Goal: Task Accomplishment & Management: Manage account settings

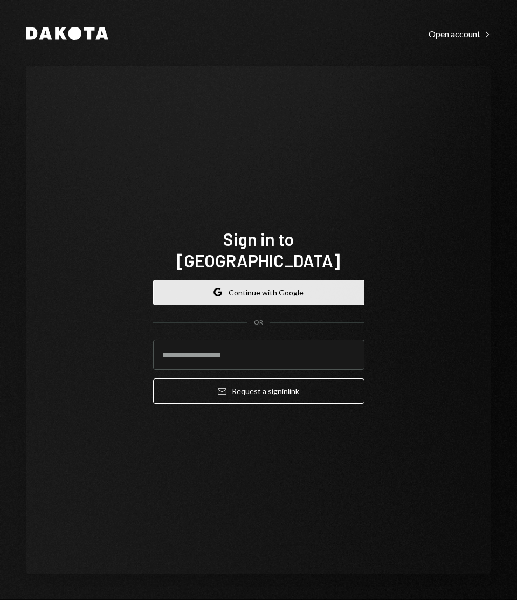
click at [240, 283] on button "Google Continue with Google" at bounding box center [258, 292] width 211 height 25
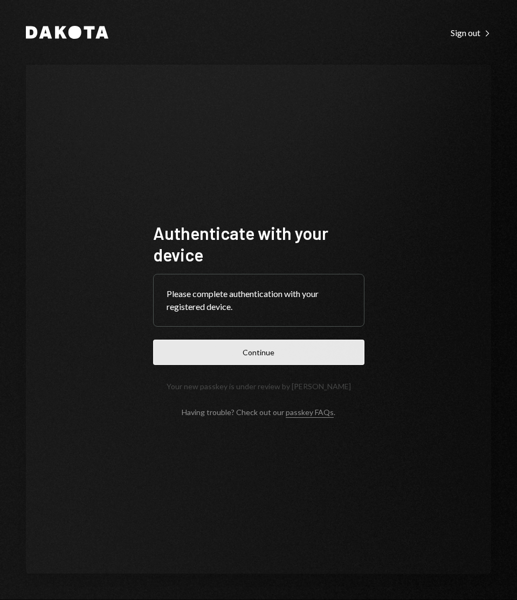
click at [286, 346] on button "Continue" at bounding box center [258, 352] width 211 height 25
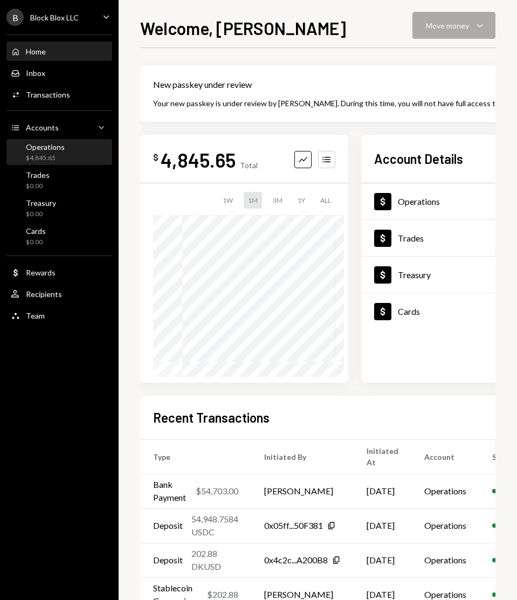
click at [42, 148] on div "Operations" at bounding box center [45, 146] width 39 height 9
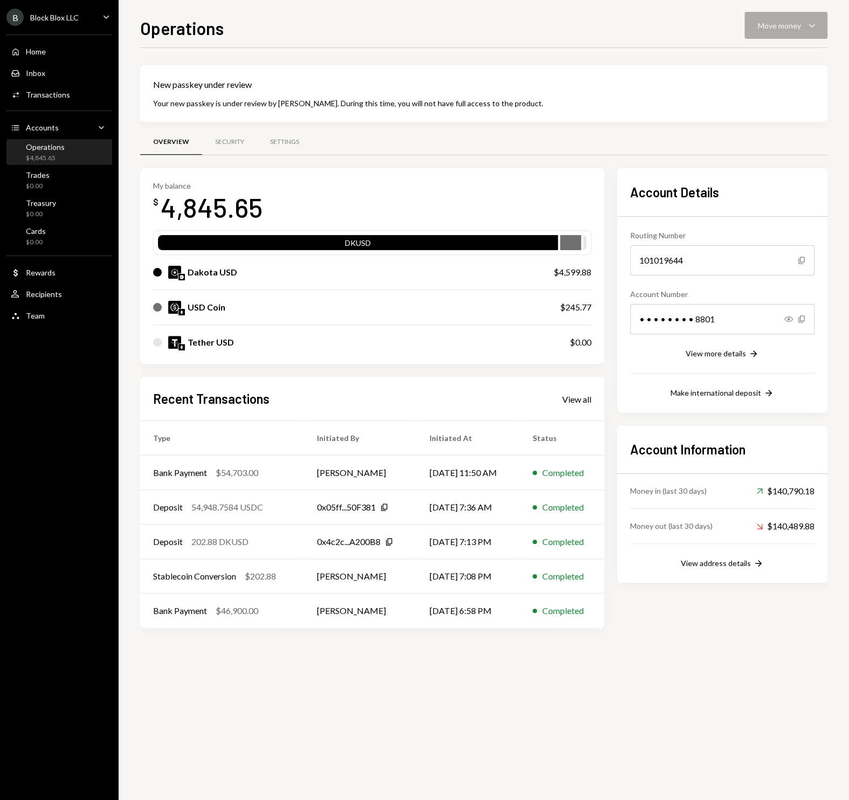
drag, startPoint x: 603, startPoint y: 0, endPoint x: 342, endPoint y: 663, distance: 712.5
click at [342, 599] on div "New passkey under review Your new passkey is under review by Dakota. During thi…" at bounding box center [483, 424] width 687 height 752
click at [516, 25] on div "Operations Move money Caret Down" at bounding box center [483, 27] width 687 height 24
click at [516, 26] on div "Operations Move money Caret Down" at bounding box center [483, 27] width 687 height 24
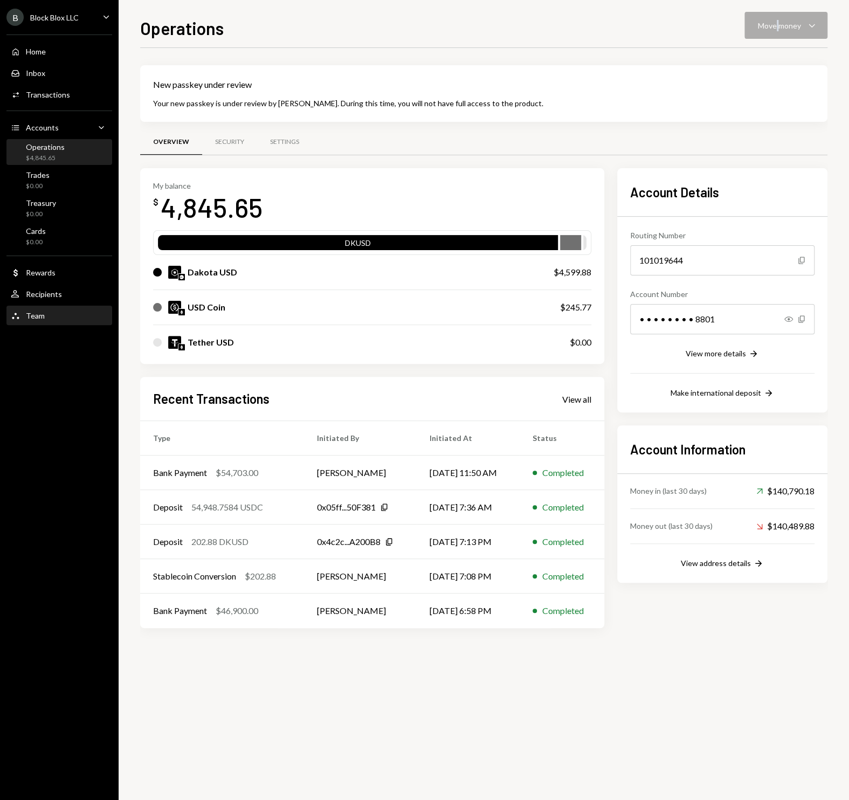
click at [32, 318] on div "Team" at bounding box center [35, 315] width 19 height 9
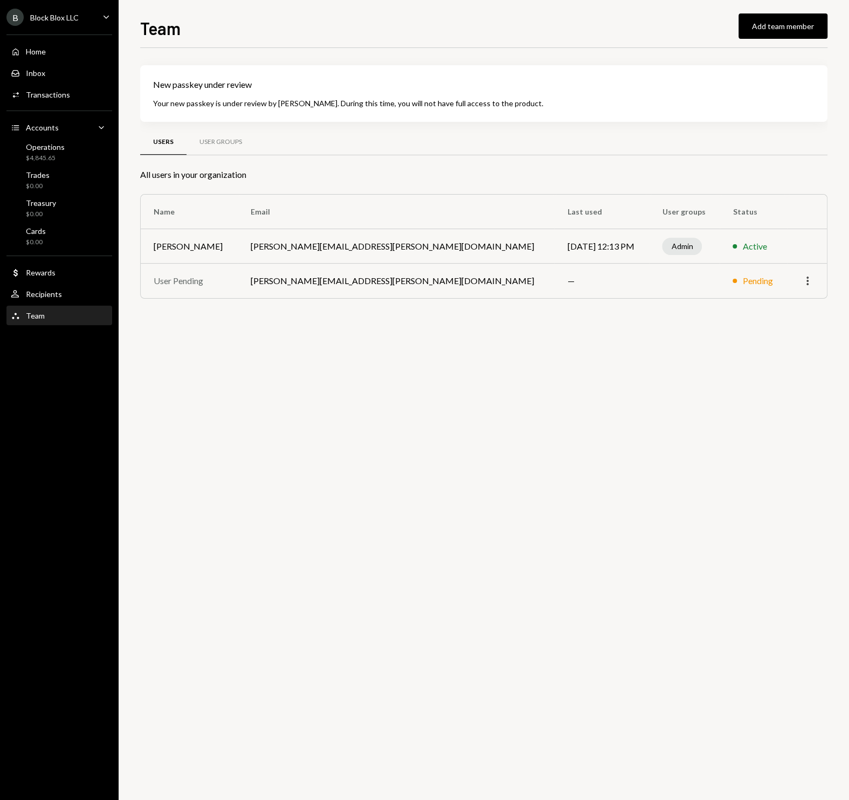
click at [516, 277] on icon "More" at bounding box center [807, 280] width 13 height 13
click at [516, 301] on div "Remove" at bounding box center [783, 303] width 54 height 19
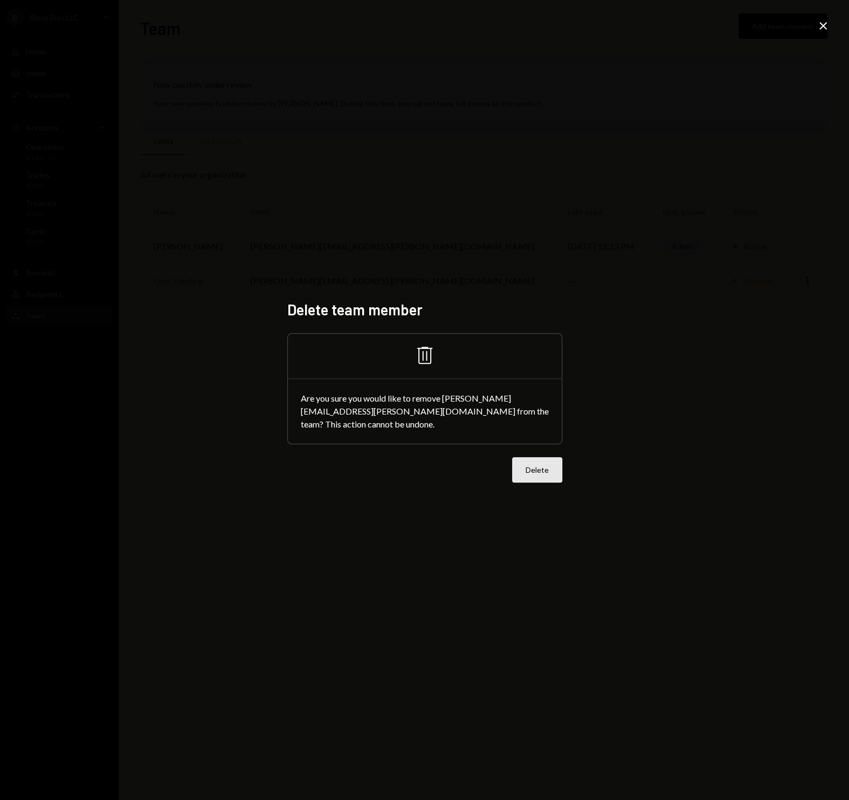
click at [516, 472] on button "Delete" at bounding box center [537, 469] width 50 height 25
